Goal: Information Seeking & Learning: Understand process/instructions

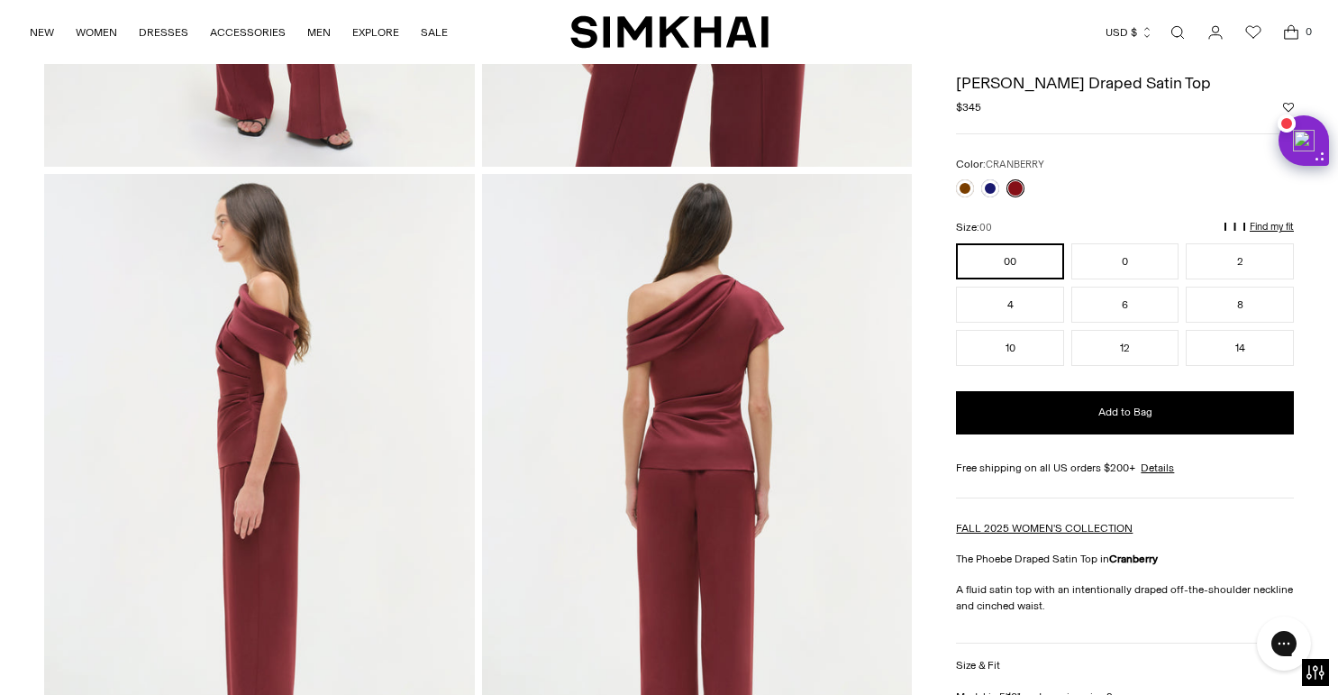
scroll to position [495, 0]
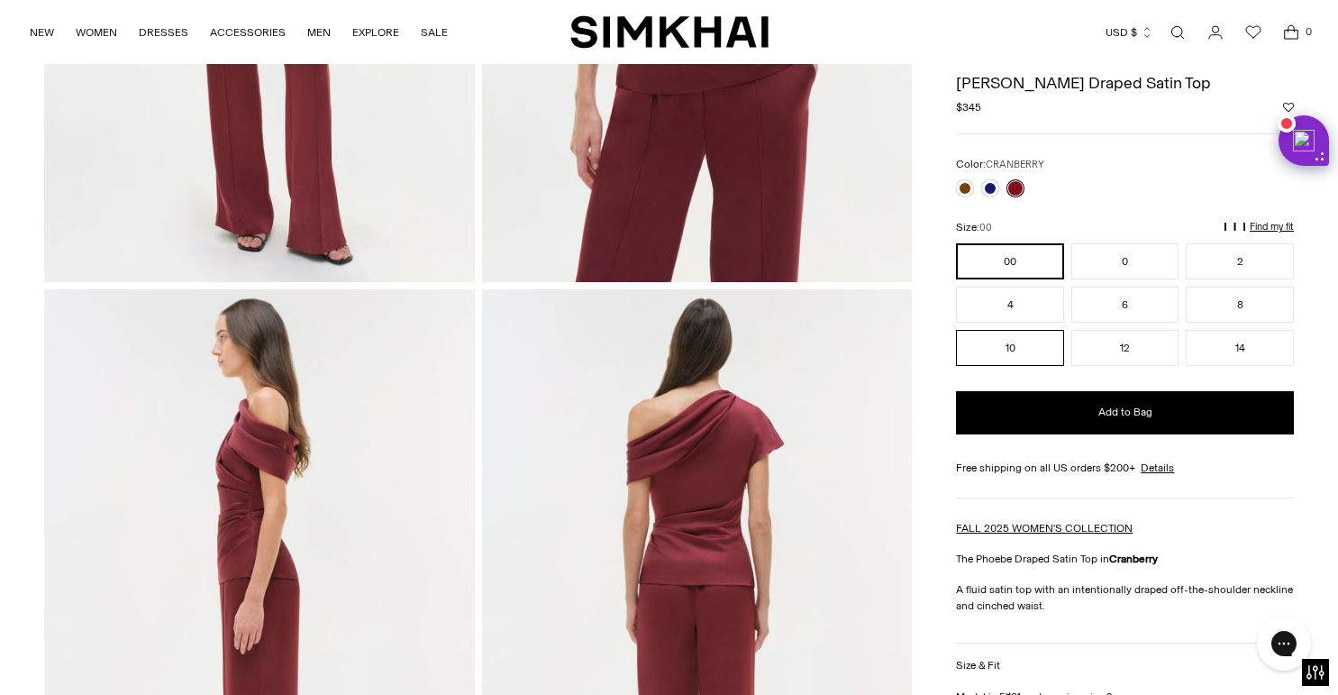
click at [1027, 343] on button "10" at bounding box center [1010, 348] width 108 height 36
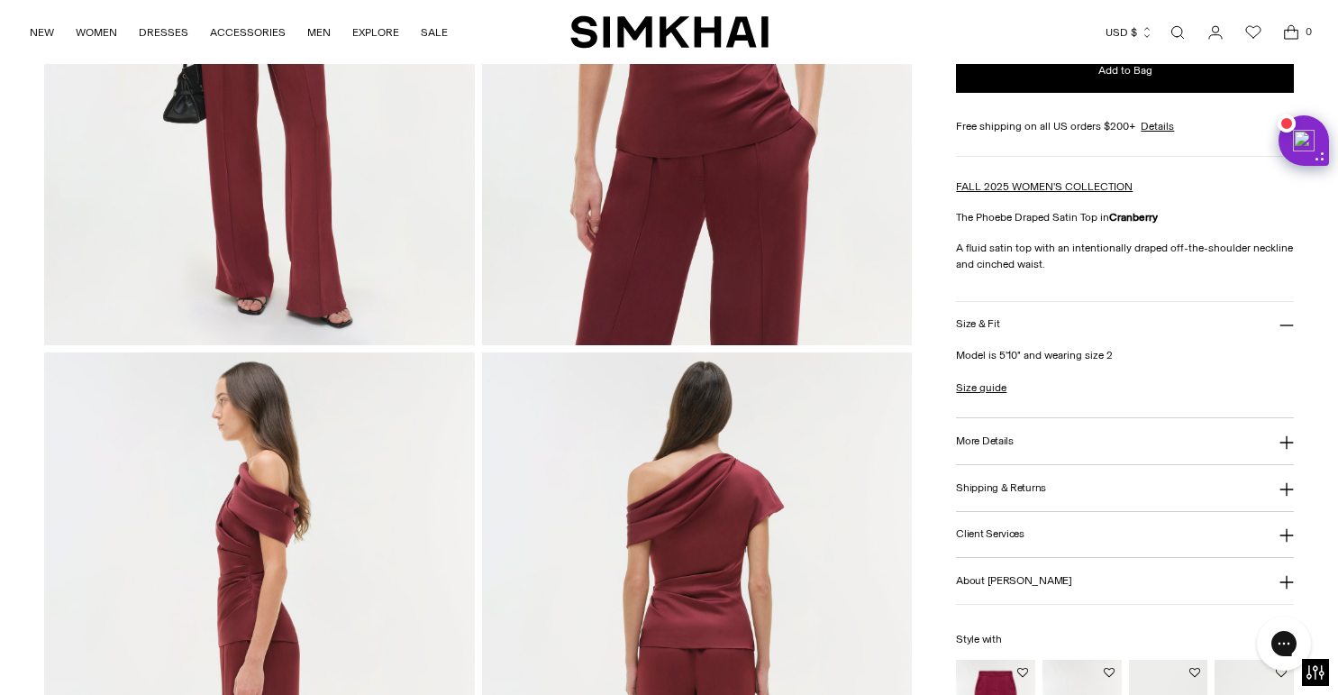
scroll to position [433, 0]
click at [990, 417] on button "More Details" at bounding box center [1125, 440] width 338 height 46
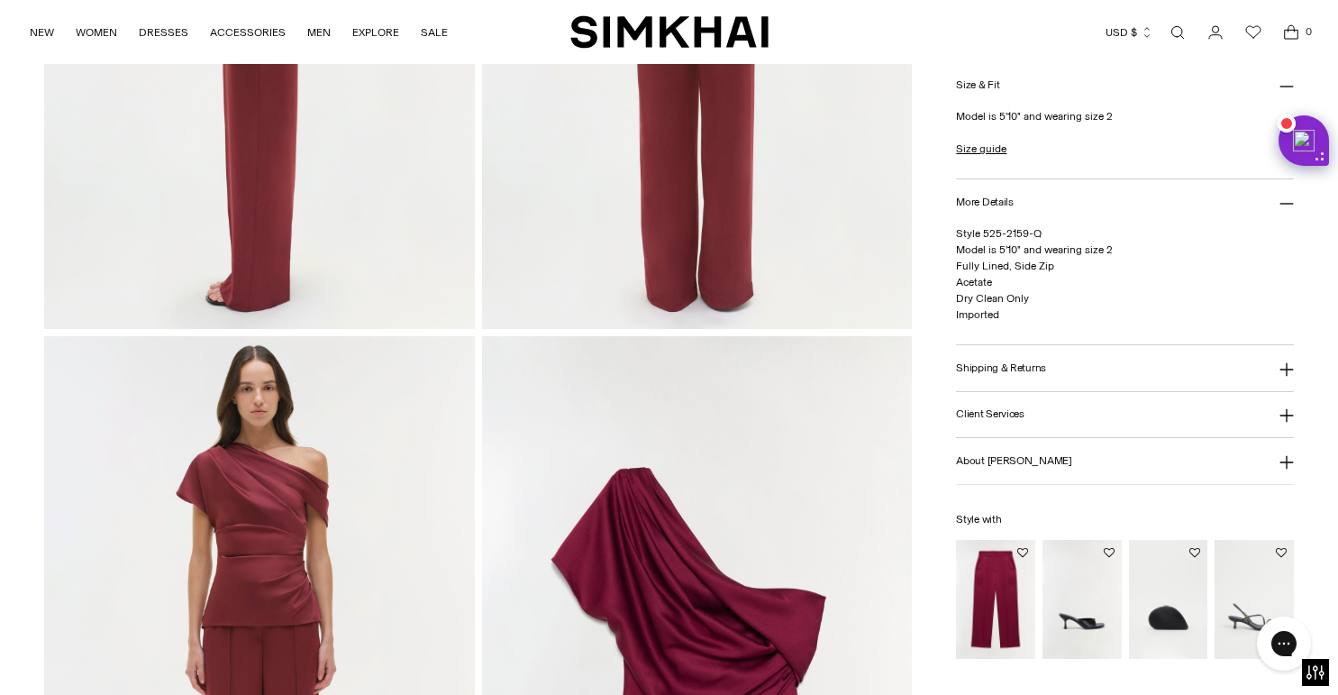
scroll to position [1263, 0]
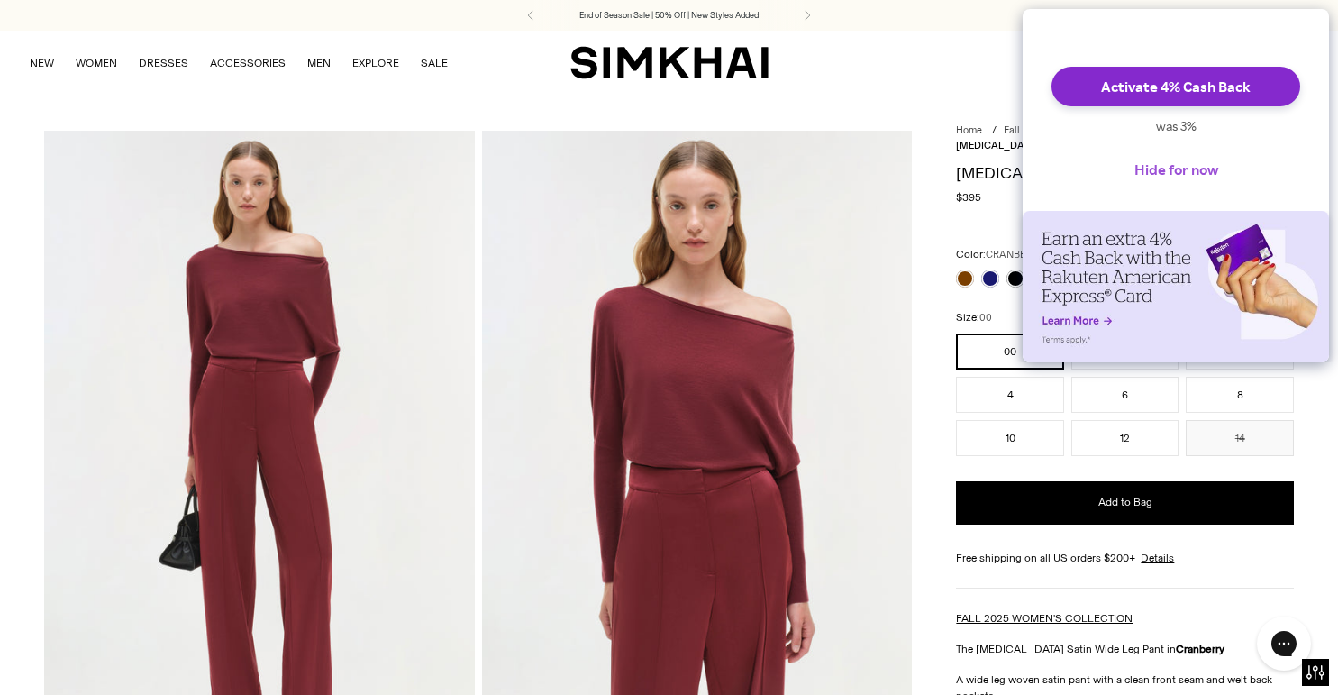
click at [1201, 182] on button "Hide for now" at bounding box center [1176, 170] width 113 height 40
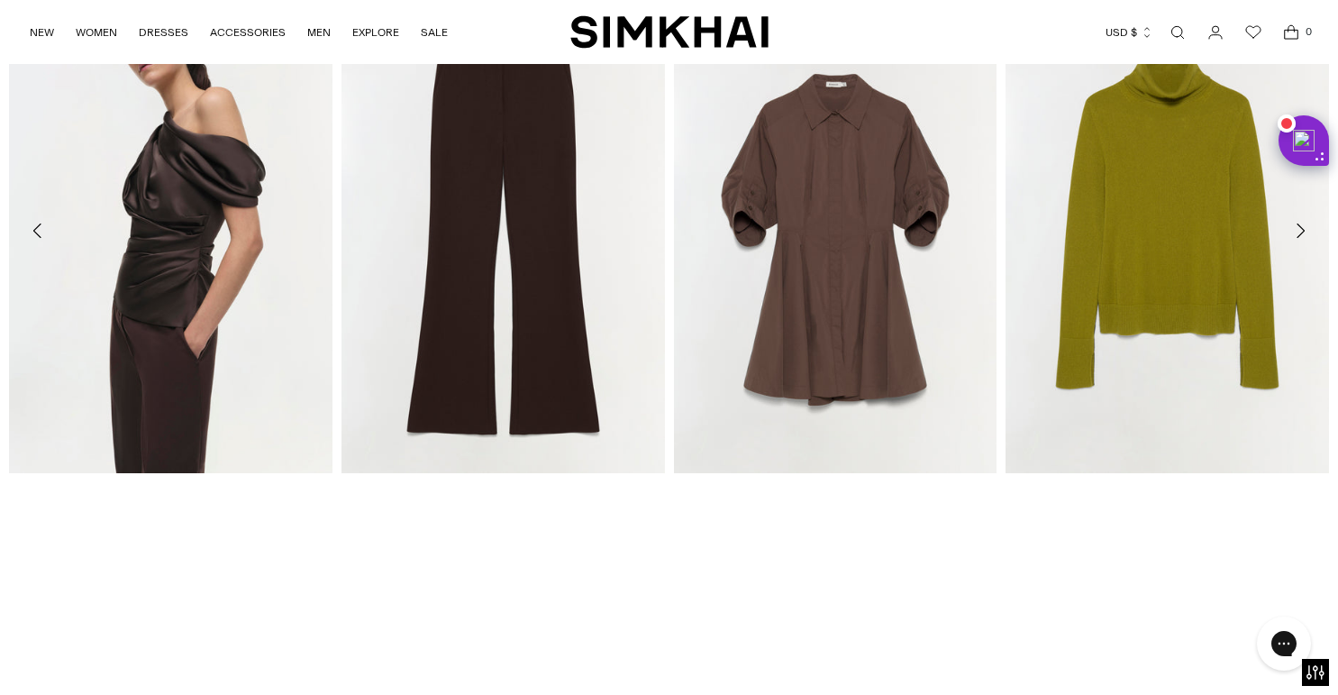
scroll to position [2993, 0]
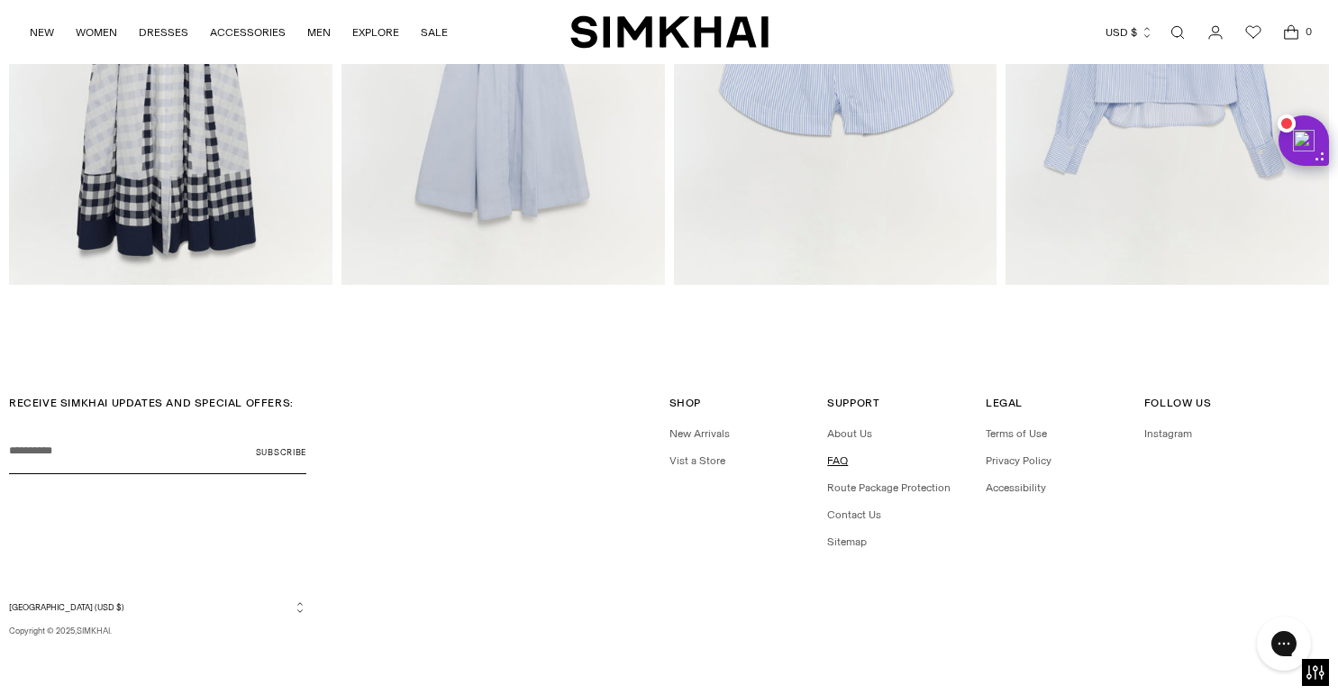
click at [836, 461] on link "FAQ" at bounding box center [837, 460] width 21 height 13
